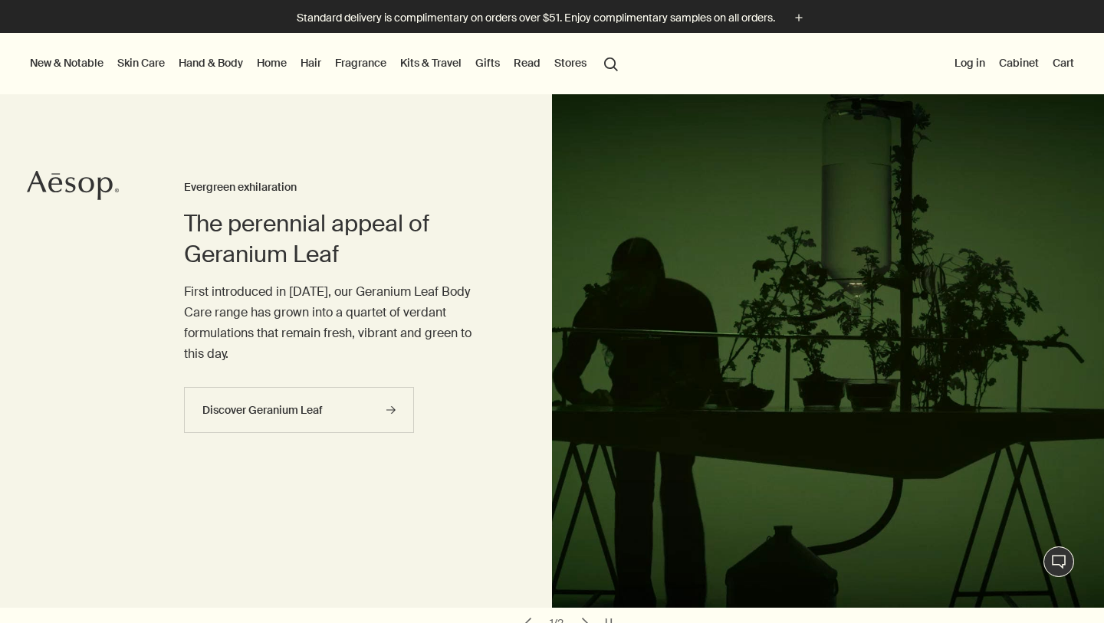
click at [313, 58] on link "Hair" at bounding box center [310, 63] width 27 height 20
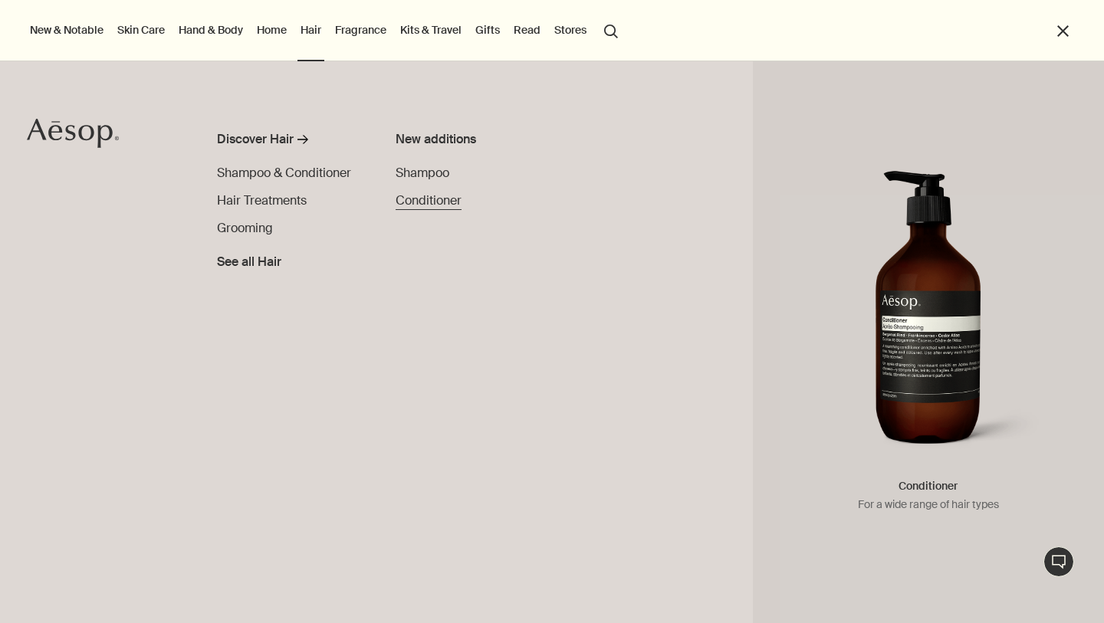
click at [445, 200] on span "Conditioner" at bounding box center [429, 200] width 66 height 16
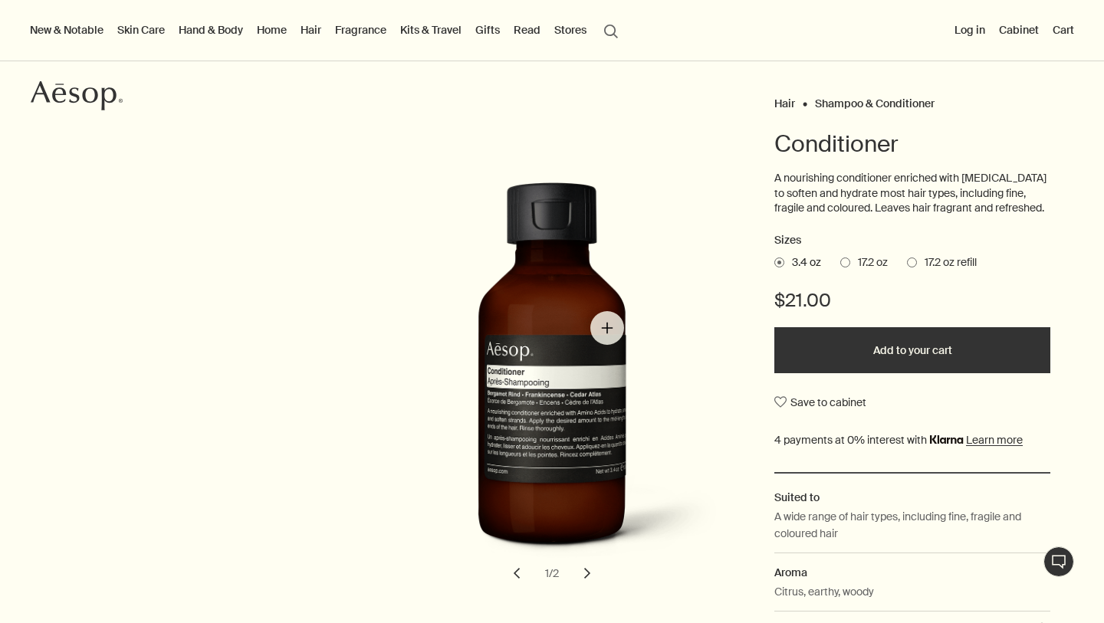
scroll to position [95, 0]
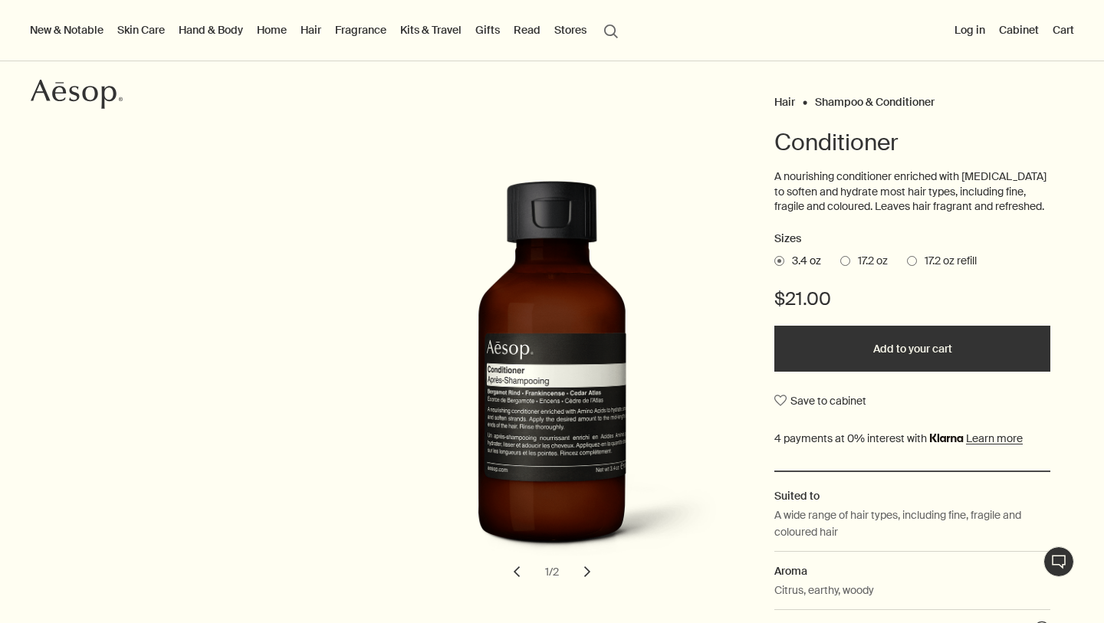
click at [841, 261] on span at bounding box center [845, 261] width 10 height 10
click at [840, 261] on input "17.2 oz" at bounding box center [840, 259] width 0 height 10
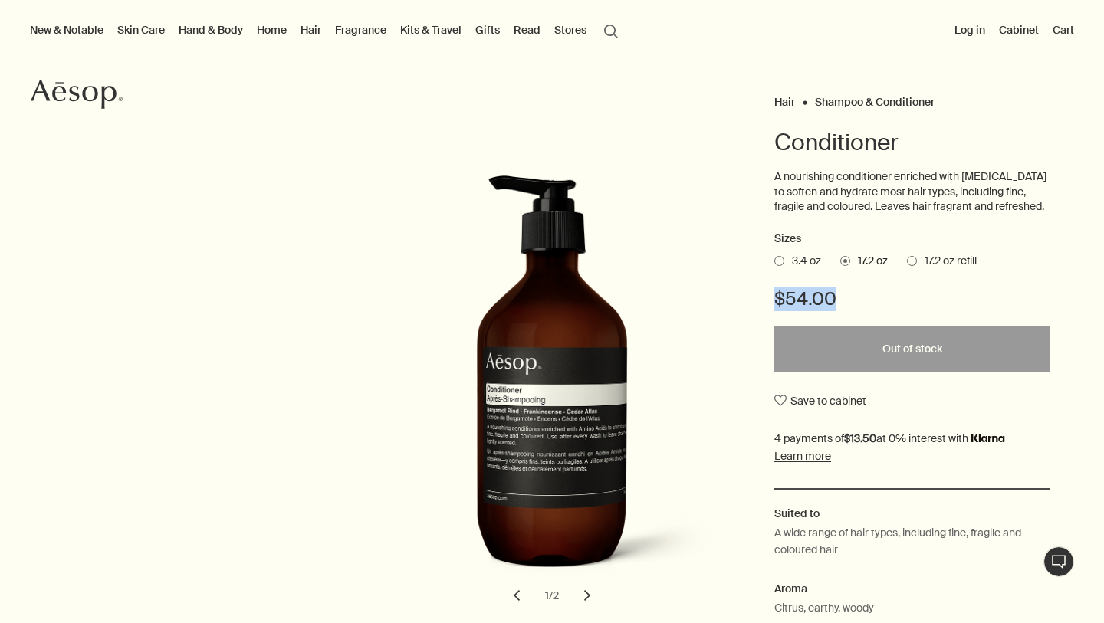
drag, startPoint x: 771, startPoint y: 303, endPoint x: 853, endPoint y: 293, distance: 82.6
click at [854, 293] on div "Hair Shampoo & Conditioner Conditioner A nourishing conditioner enriched with […" at bounding box center [552, 394] width 1104 height 606
click at [855, 293] on div "$54.00" at bounding box center [912, 306] width 276 height 39
